Goal: Check status: Check status

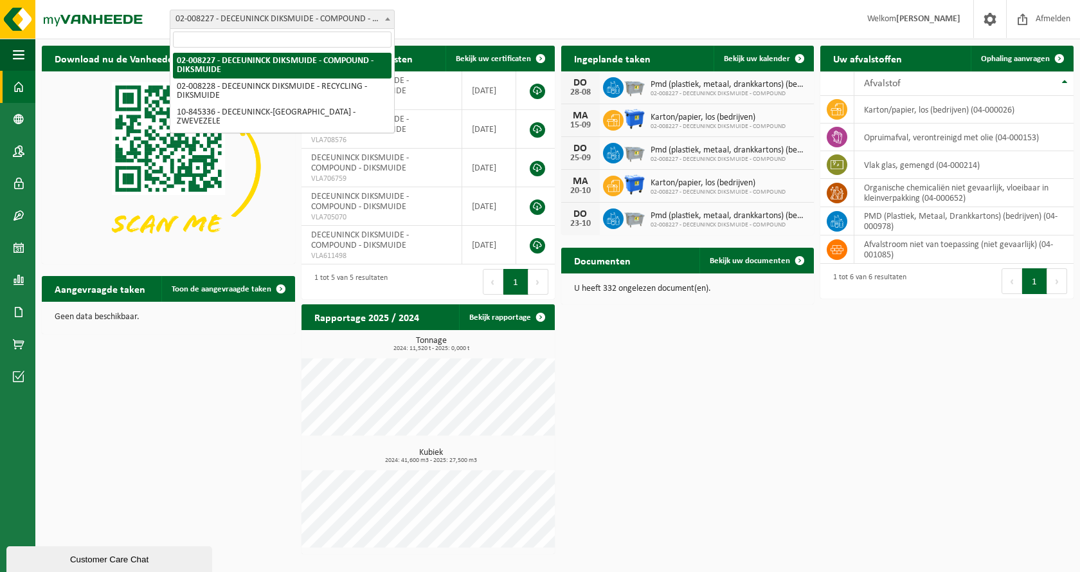
click at [281, 21] on span "02-008227 - DECEUNINCK DIKSMUIDE - COMPOUND - DIKSMUIDE" at bounding box center [282, 19] width 224 height 18
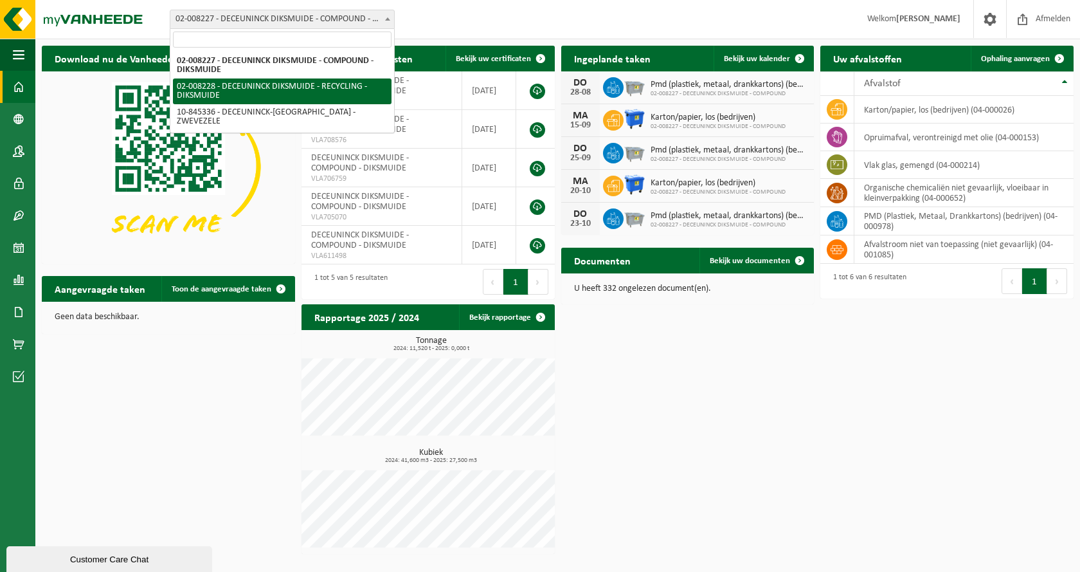
select select "1119"
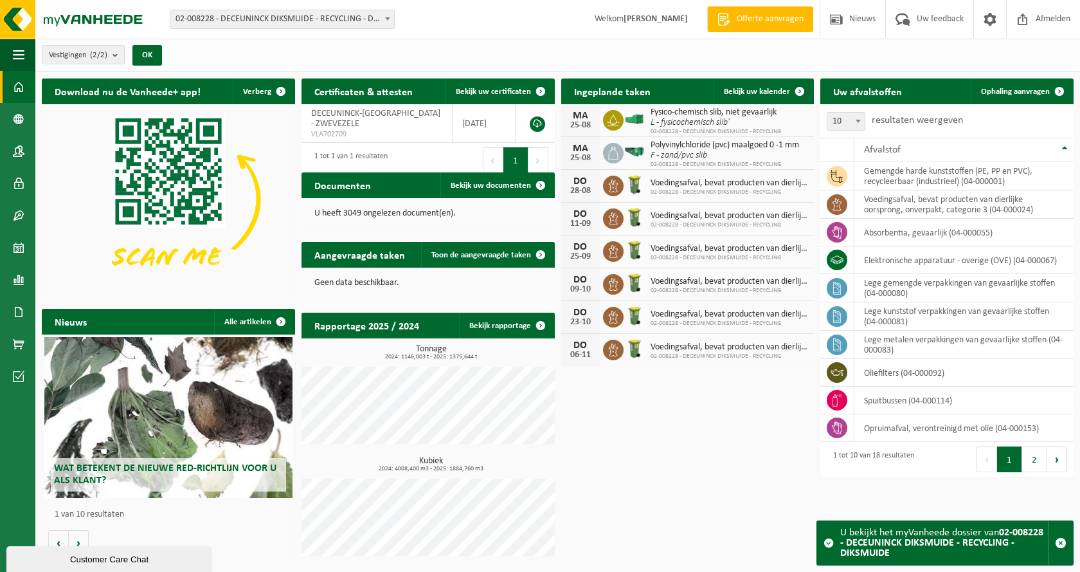
click at [747, 150] on span "F - zand/pvc slib" at bounding box center [725, 155] width 149 height 10
click at [747, 133] on span "02-008228 - DECEUNINCK DIKSMUIDE - RECYCLING" at bounding box center [716, 132] width 131 height 8
click at [702, 364] on div "[DATE] Voedingsafval, bevat producten van dierlijke oorsprong, onverpakt, categ…" at bounding box center [687, 350] width 253 height 32
click at [694, 404] on div "Download nu de Vanheede+ app! Verberg Certificaten & attesten Bekijk uw certifi…" at bounding box center [558, 320] width 1039 height 496
